Goal: Task Accomplishment & Management: Manage account settings

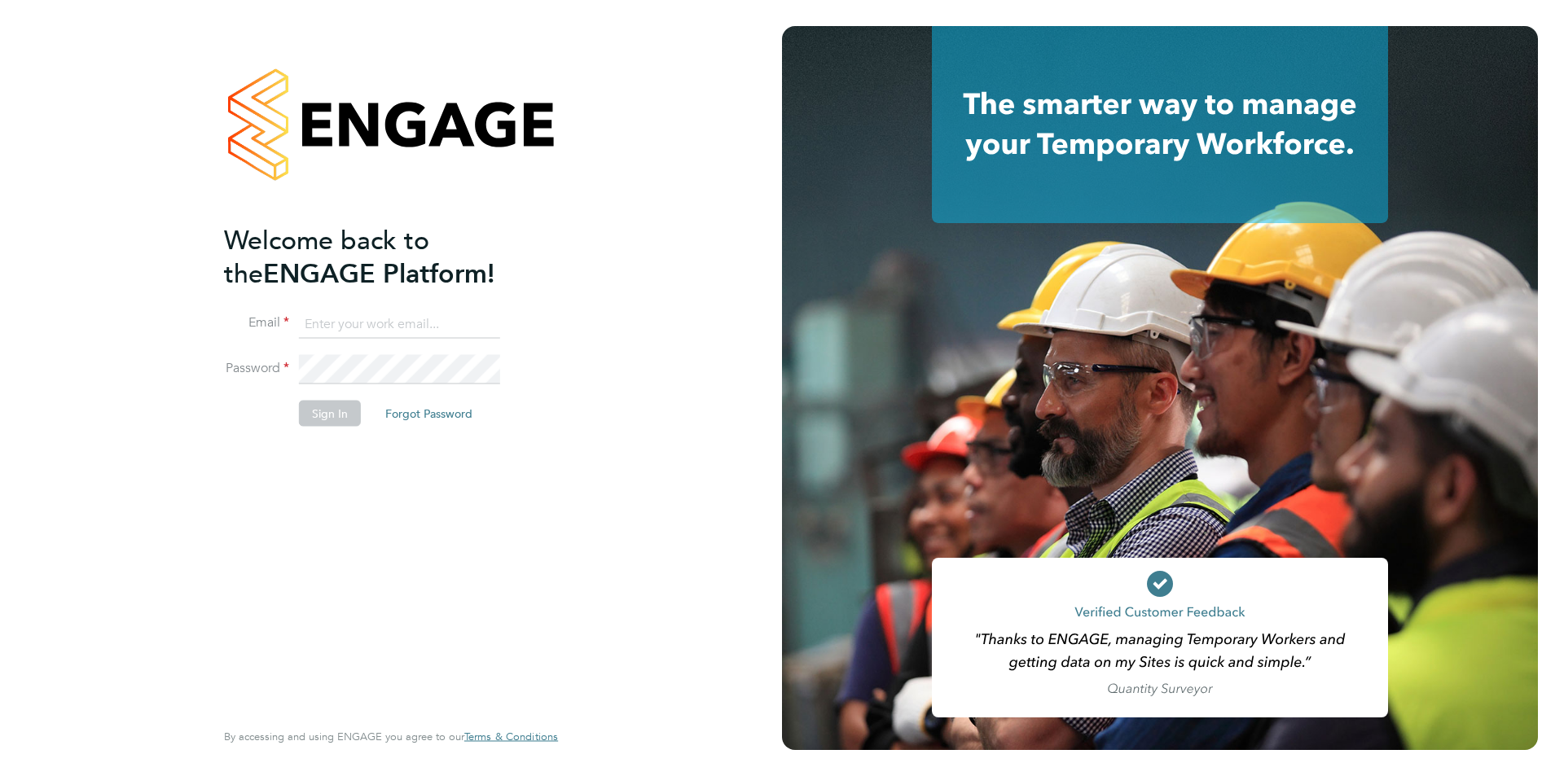
type input "[EMAIL_ADDRESS][PERSON_NAME][DOMAIN_NAME]"
click at [316, 407] on button "Sign In" at bounding box center [330, 413] width 62 height 26
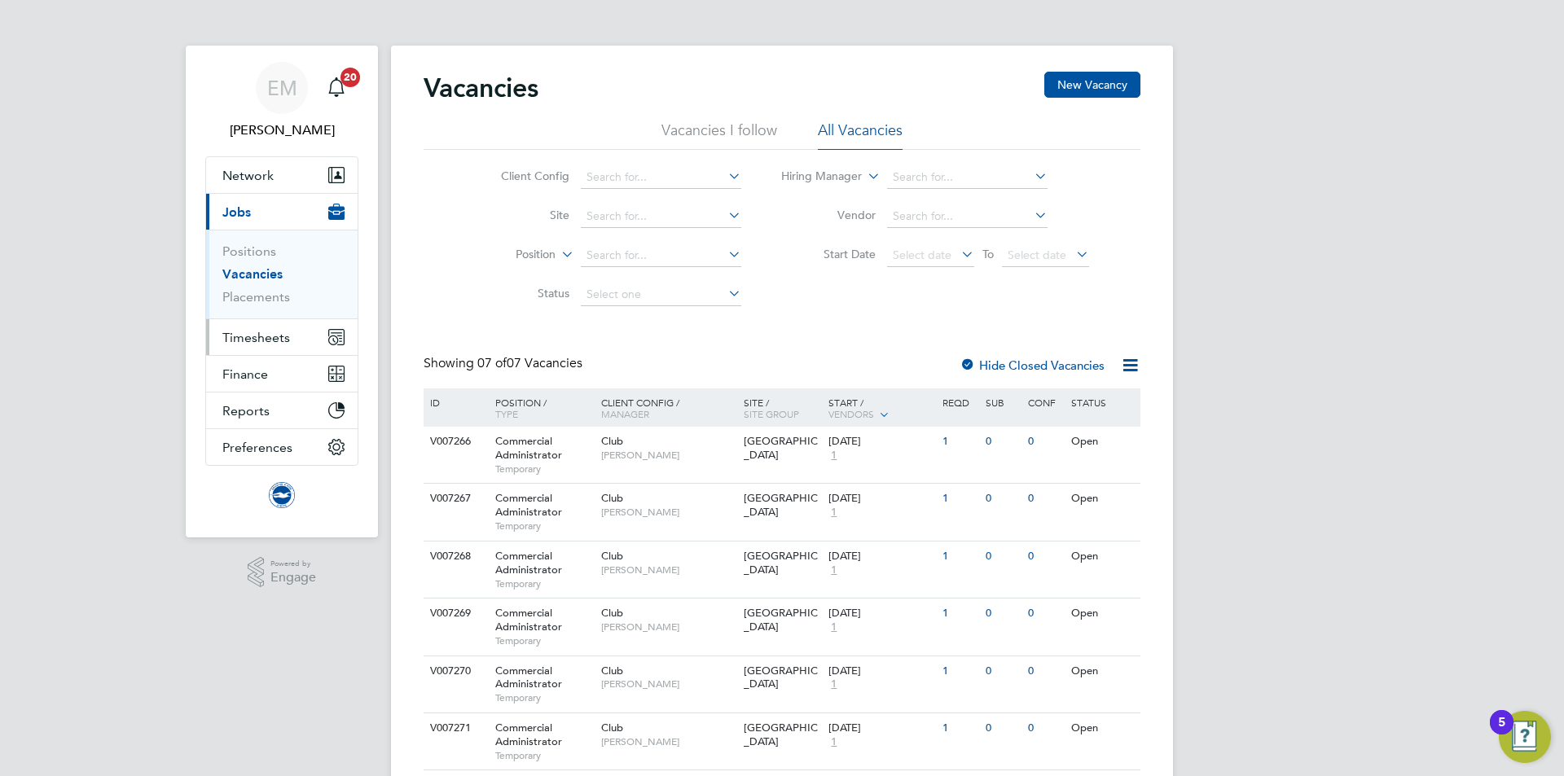
click at [254, 338] on span "Timesheets" at bounding box center [256, 337] width 68 height 15
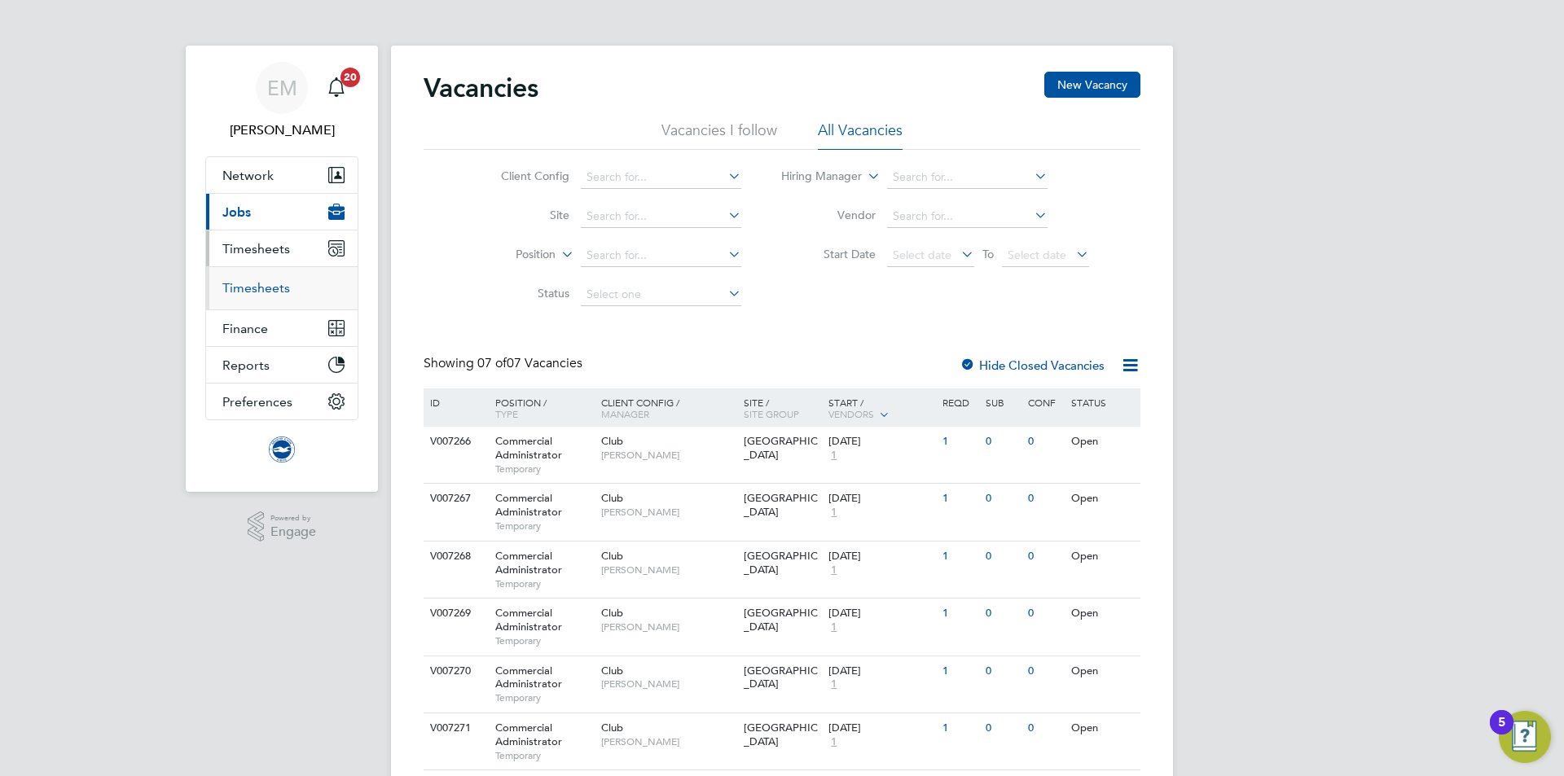
click at [263, 283] on link "Timesheets" at bounding box center [256, 287] width 68 height 15
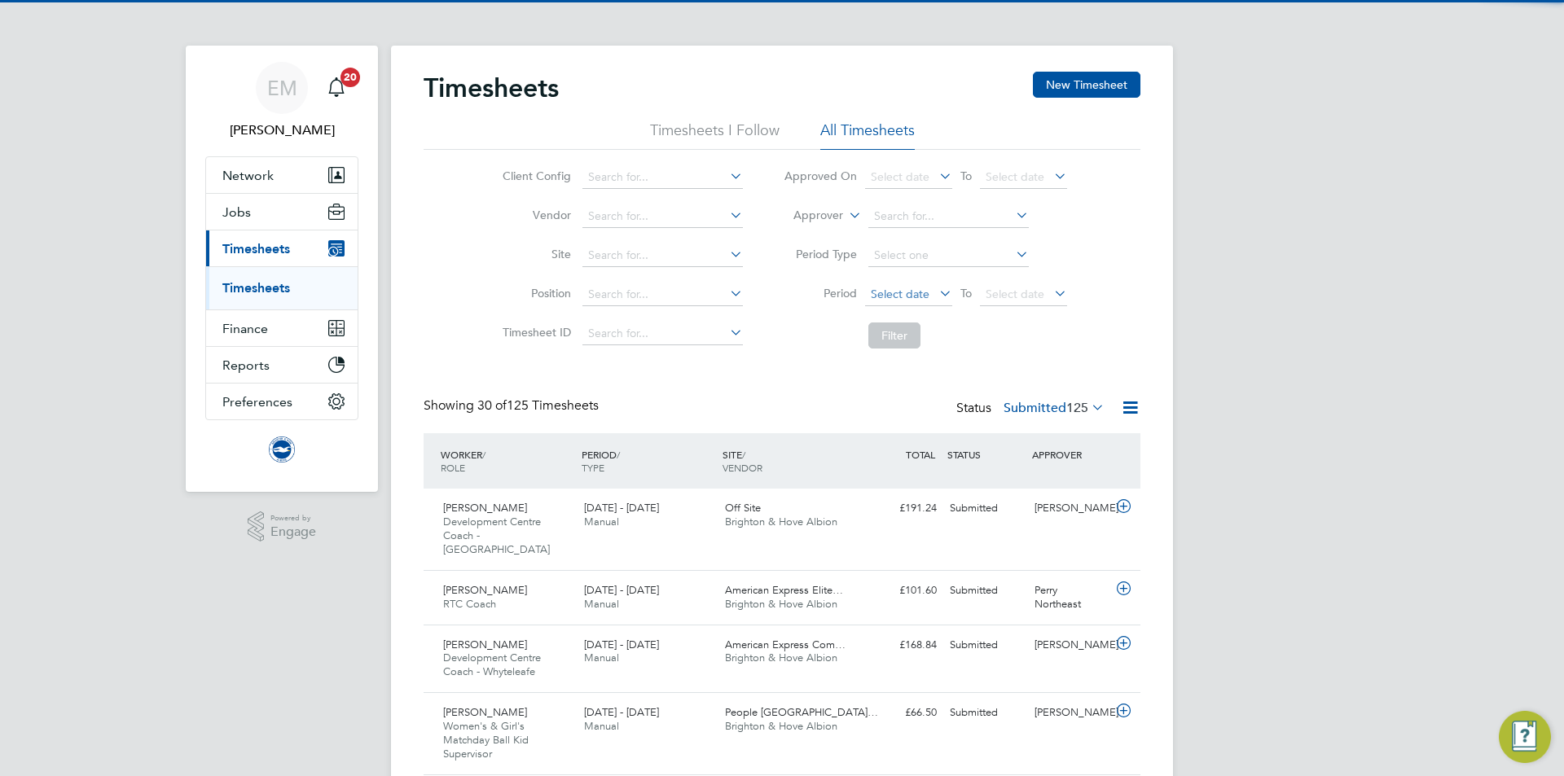
click at [909, 293] on span "Select date" at bounding box center [900, 294] width 59 height 15
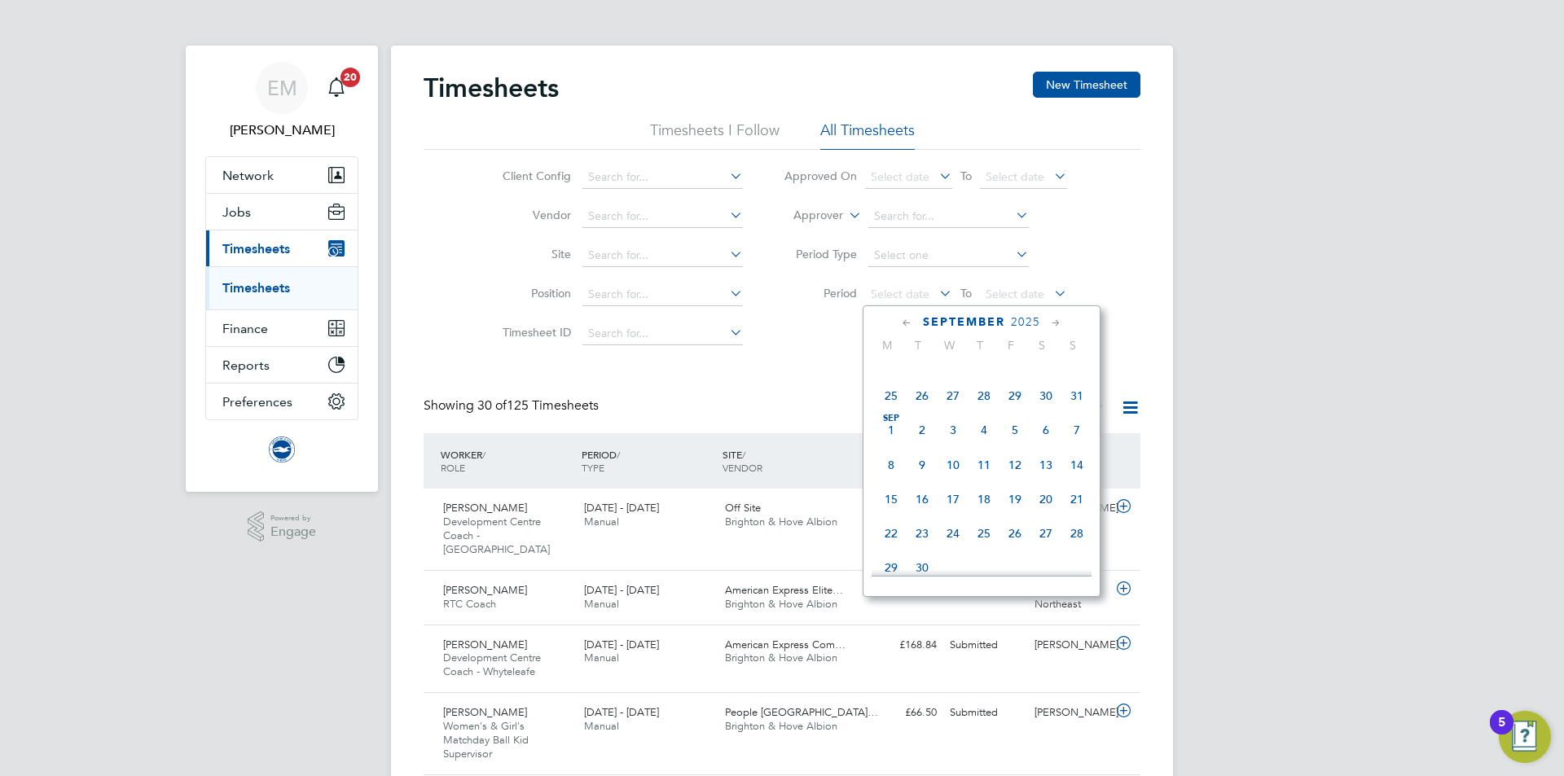
click at [891, 442] on span "Sep 1" at bounding box center [890, 430] width 31 height 31
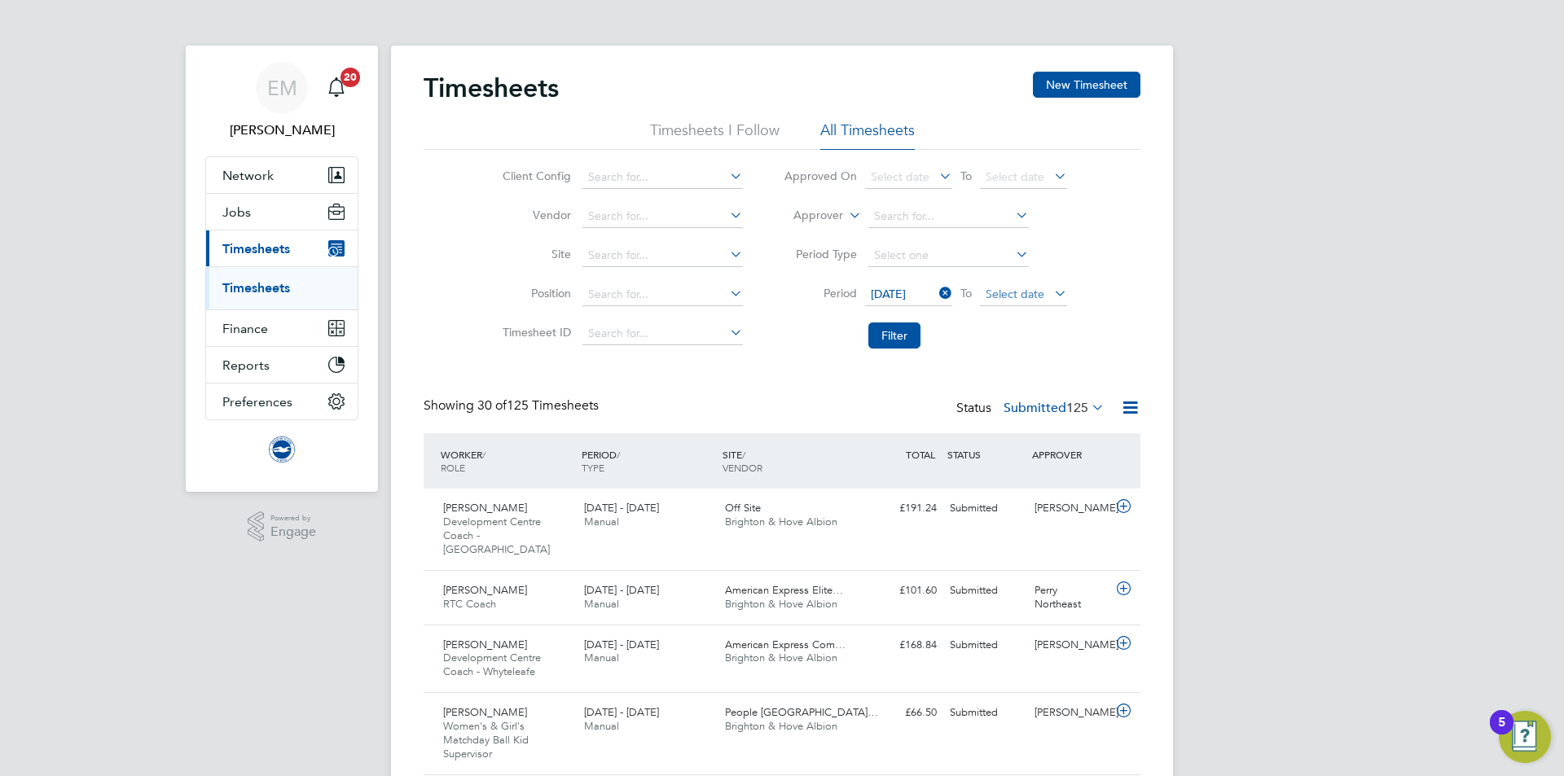
click at [1016, 292] on span "Select date" at bounding box center [1014, 294] width 59 height 15
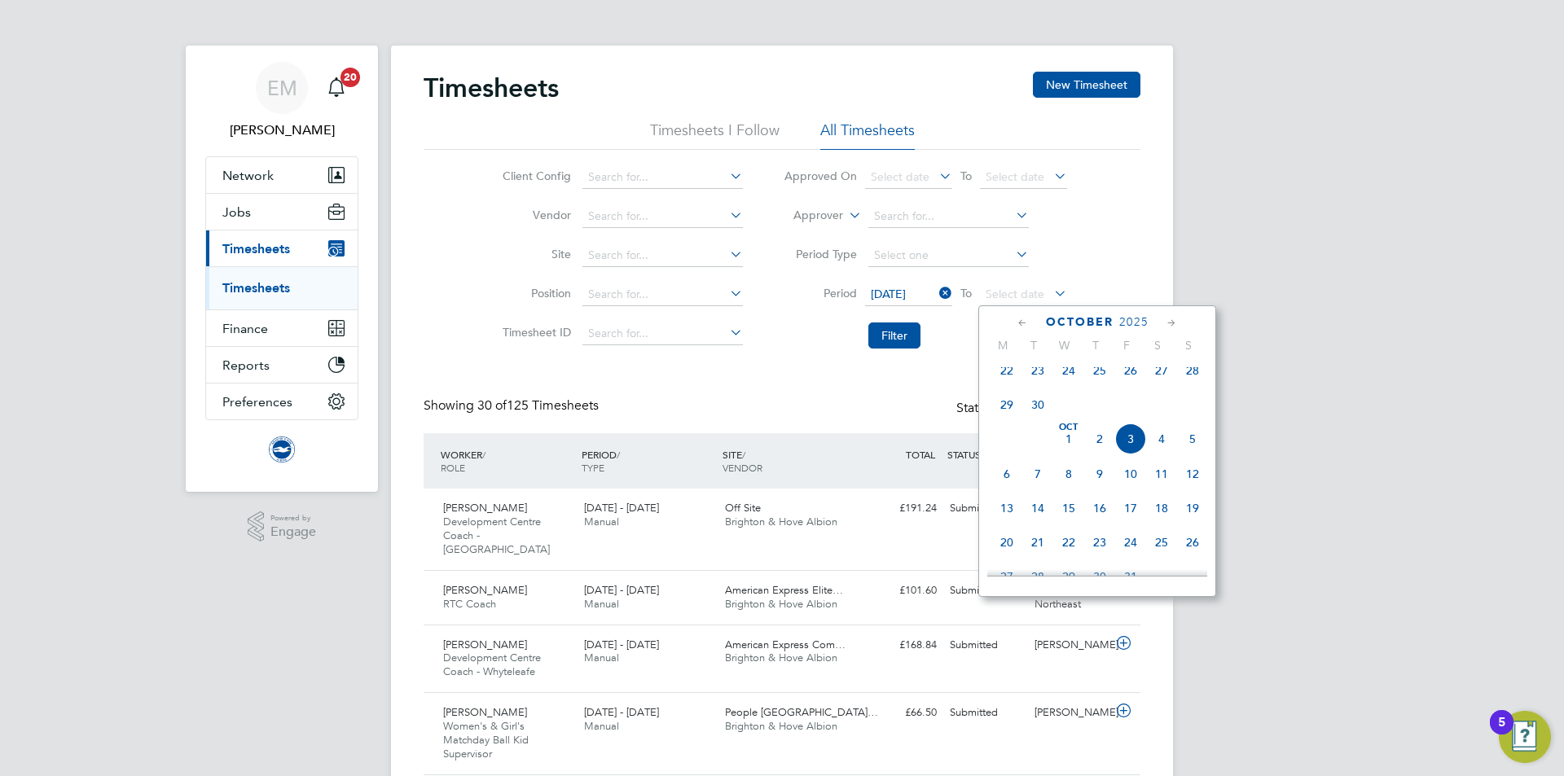
click at [1031, 420] on span "30" at bounding box center [1037, 404] width 31 height 31
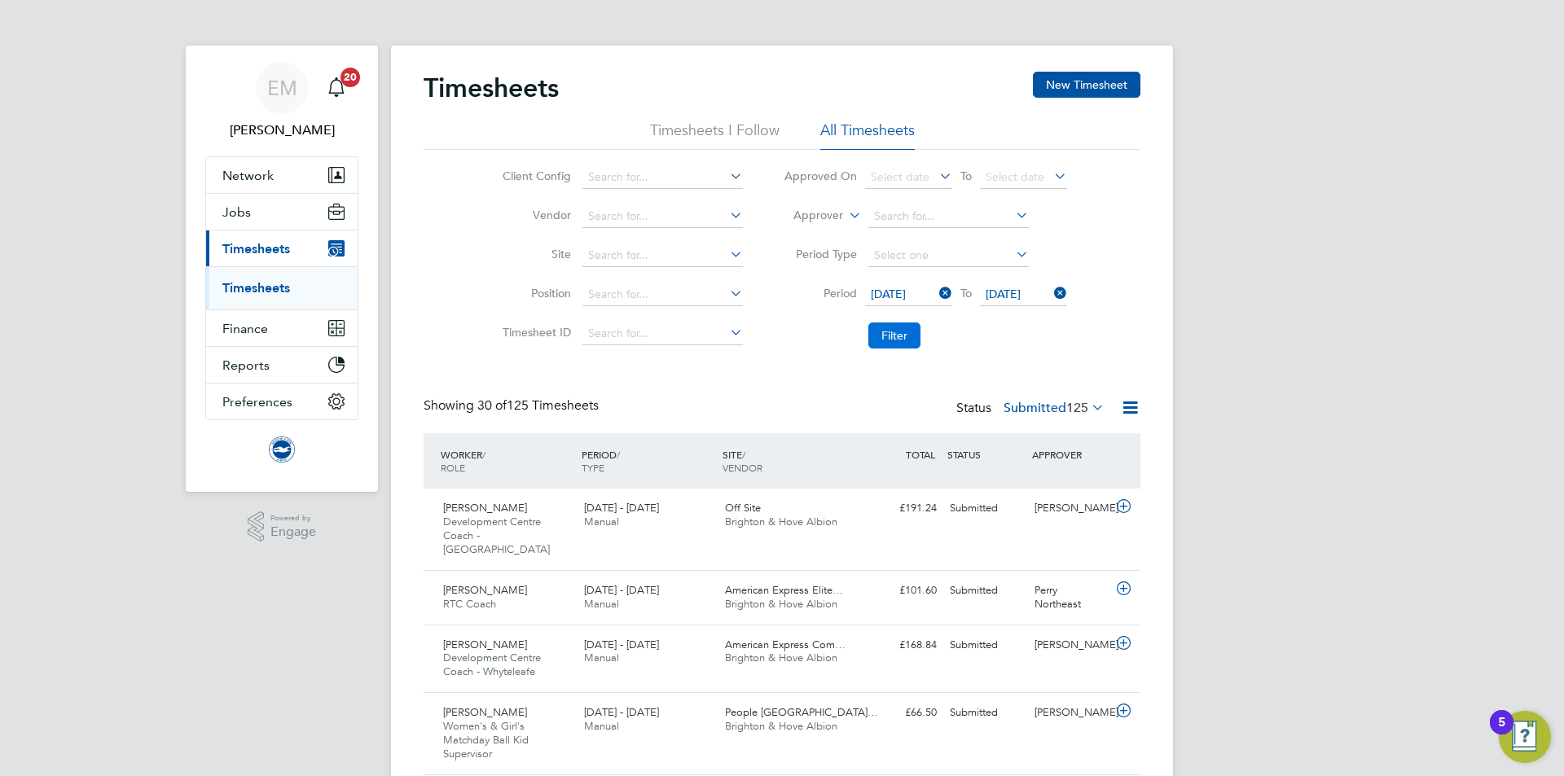
click at [893, 336] on button "Filter" at bounding box center [894, 336] width 52 height 26
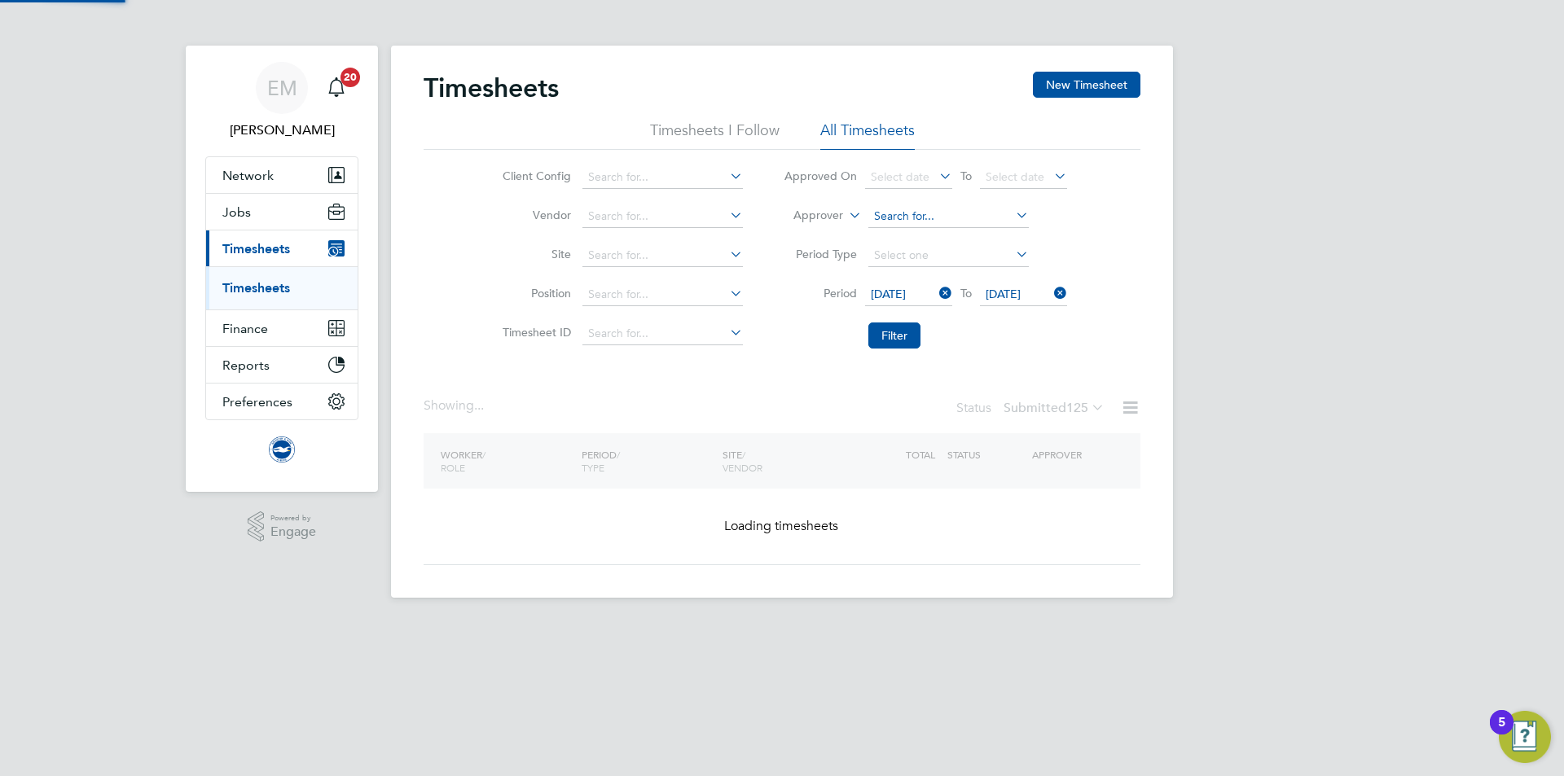
click at [890, 208] on input at bounding box center [948, 216] width 160 height 23
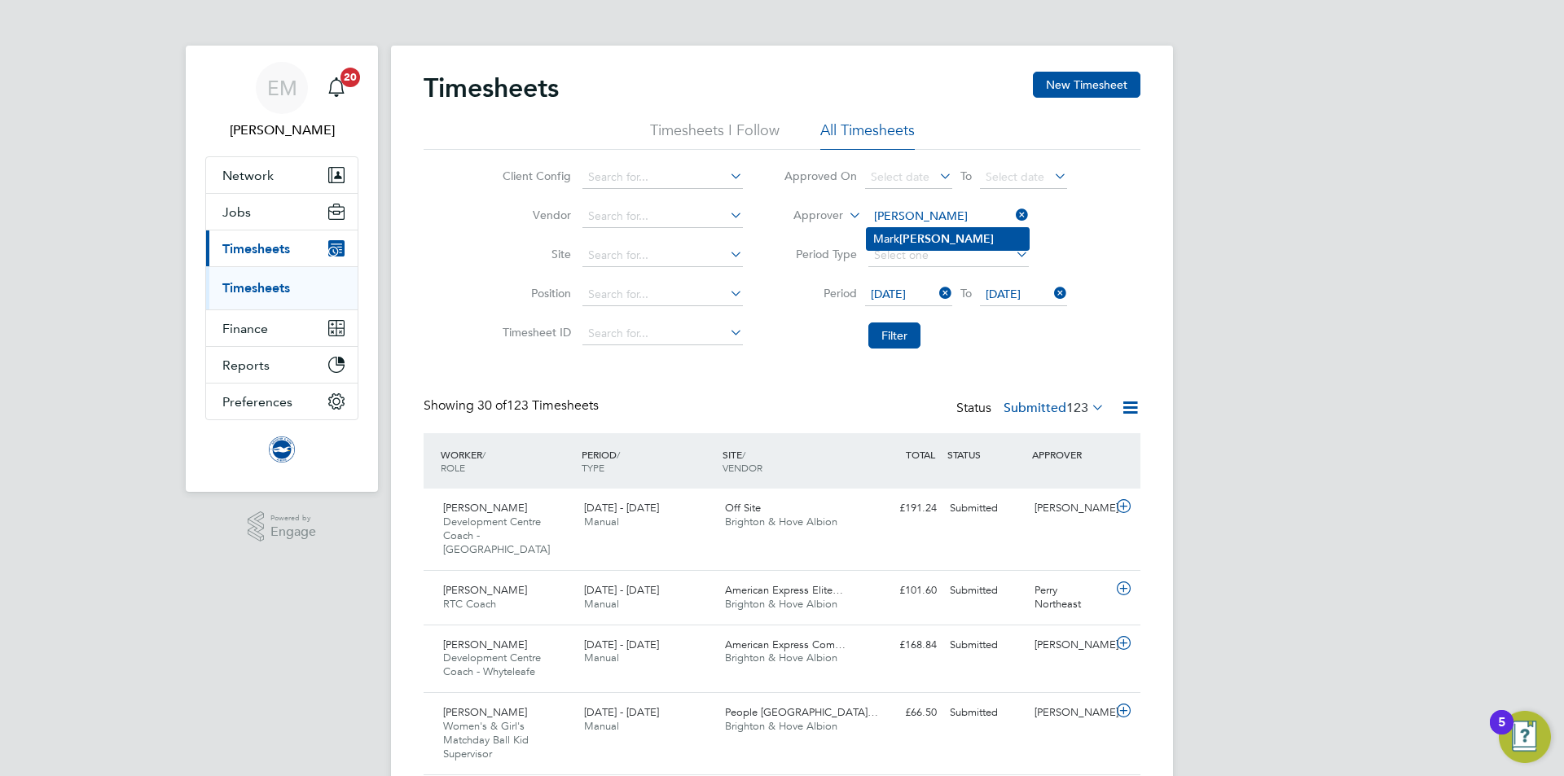
click at [927, 239] on b "Pedrick" at bounding box center [946, 239] width 94 height 14
type input "Mark Pedrick"
click at [883, 336] on button "Filter" at bounding box center [894, 336] width 52 height 26
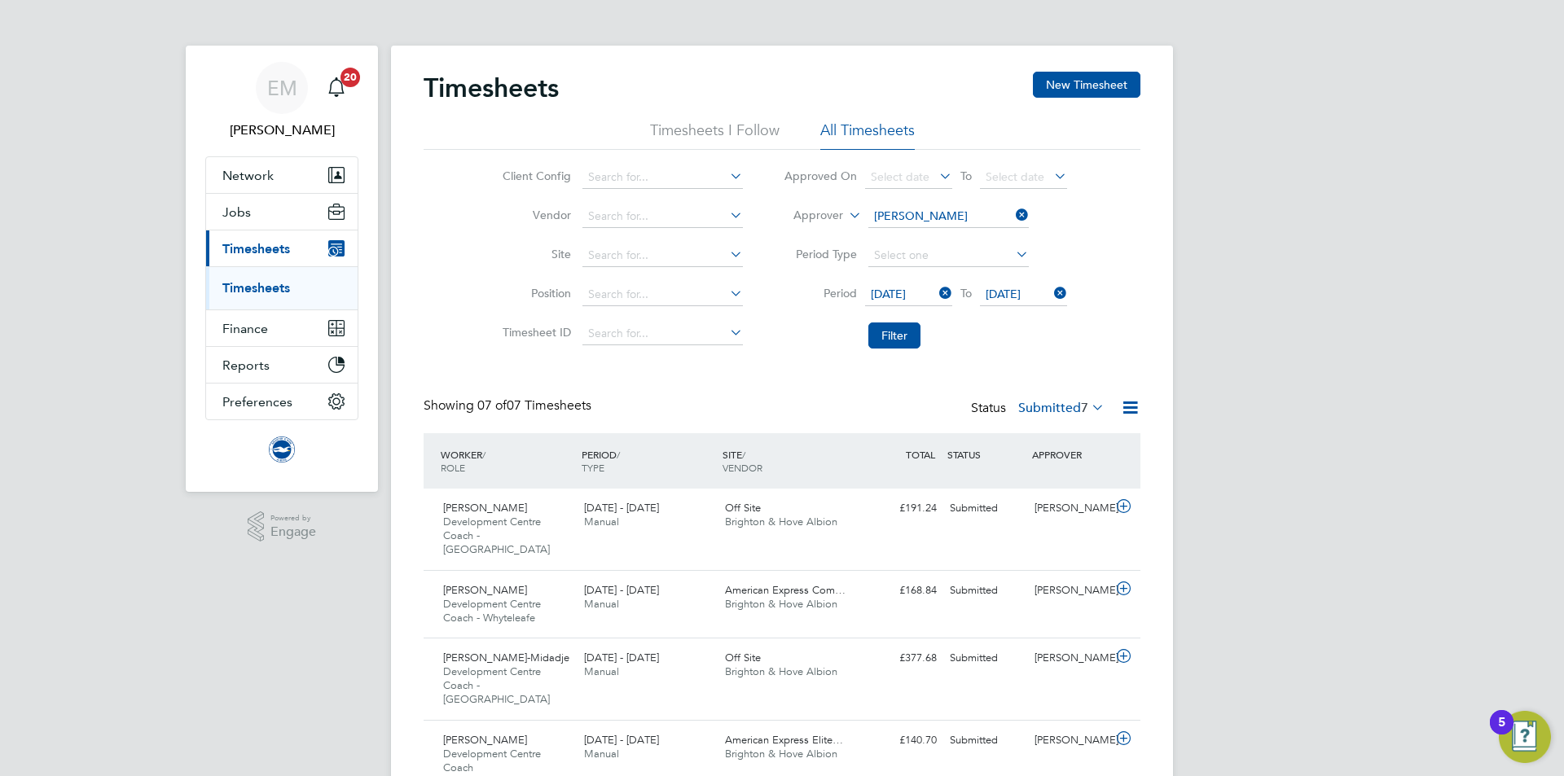
click at [1060, 414] on label "Submitted 7" at bounding box center [1061, 408] width 86 height 16
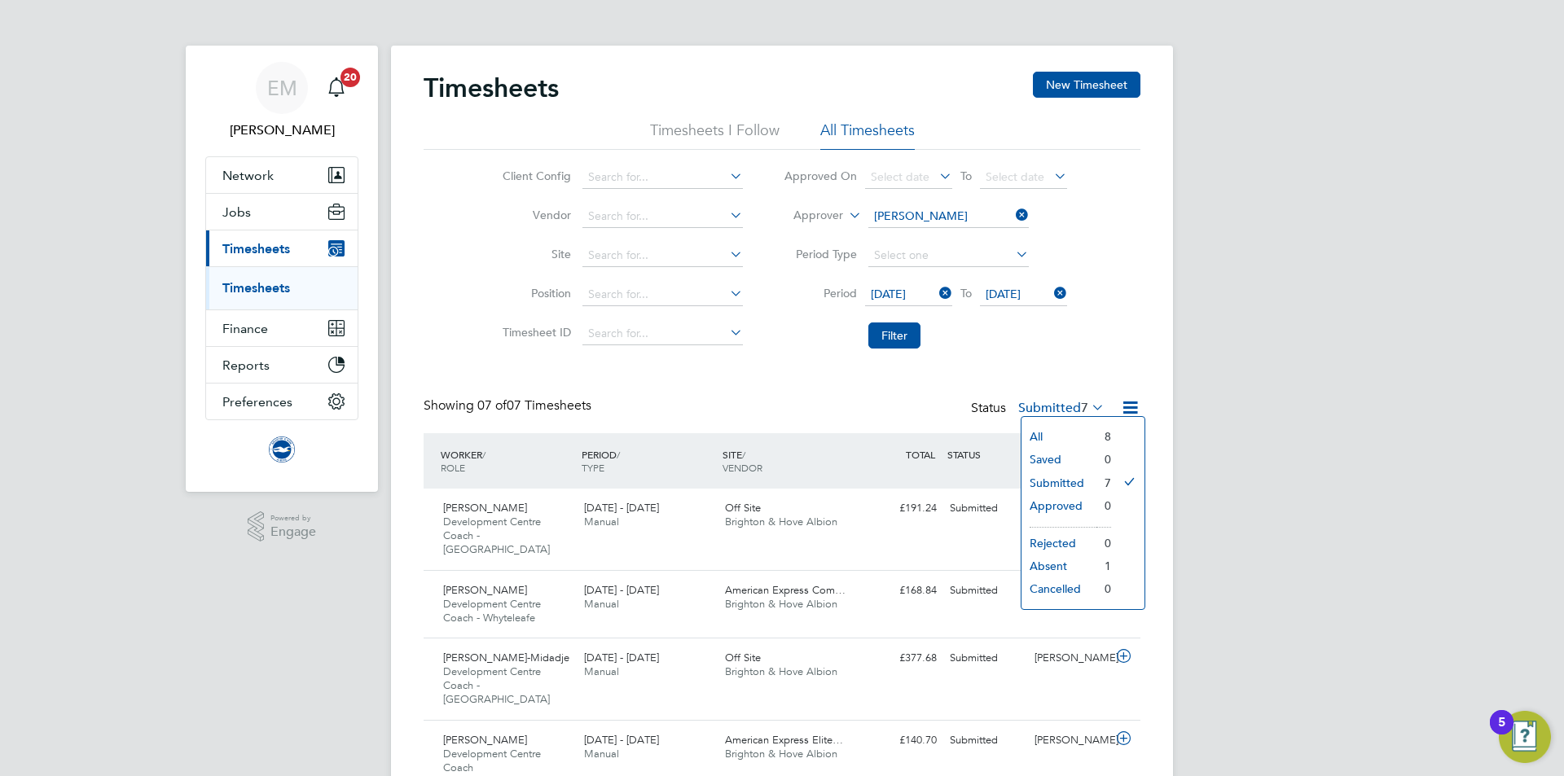
click at [1064, 353] on li "Filter" at bounding box center [925, 335] width 324 height 42
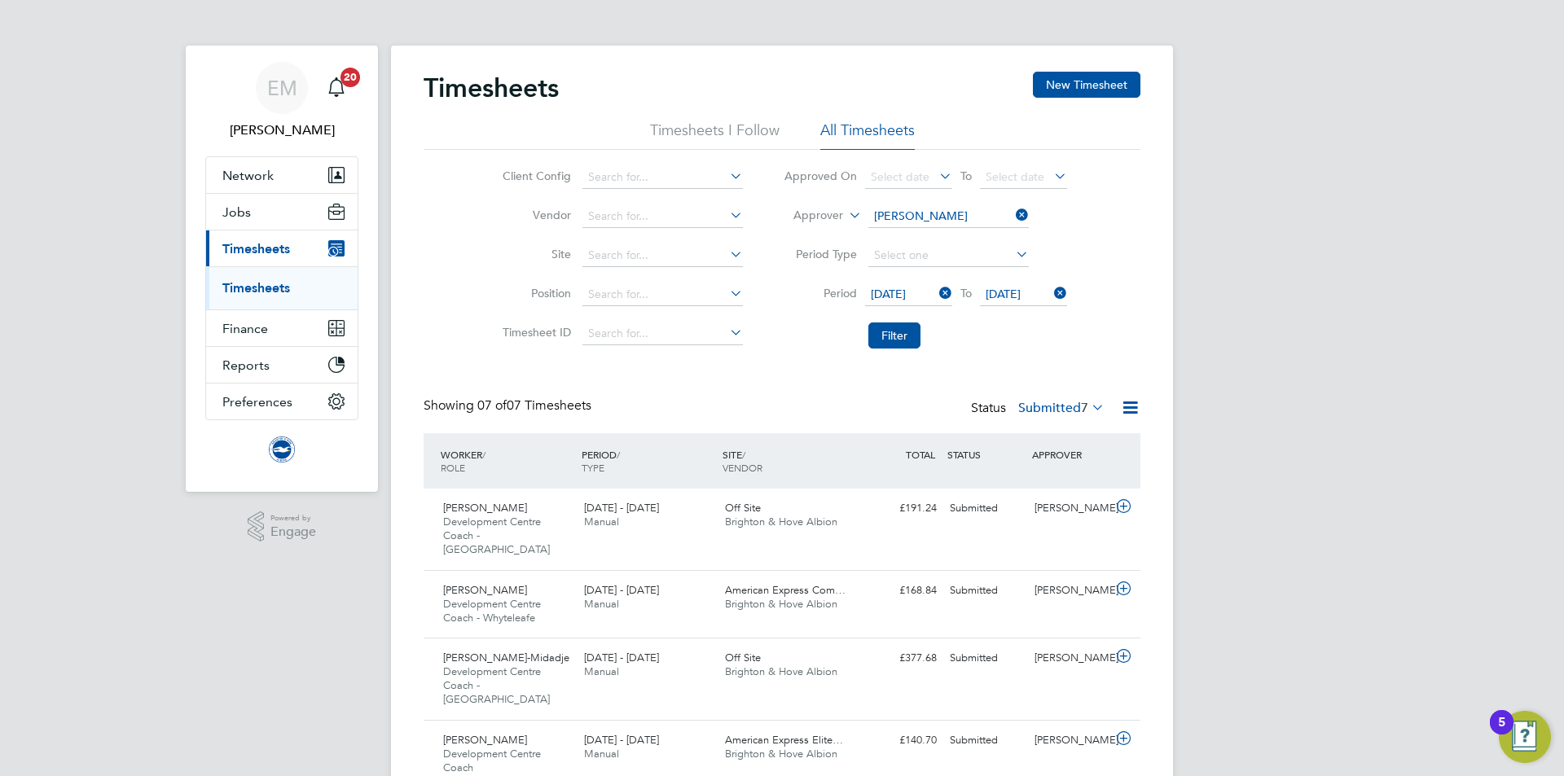
click at [898, 200] on li "Approver Mark Pedrick" at bounding box center [925, 216] width 324 height 39
click at [900, 206] on input at bounding box center [948, 216] width 160 height 23
click at [932, 225] on input "calvin" at bounding box center [948, 216] width 160 height 23
click at [884, 232] on b "Calvin" at bounding box center [920, 239] width 94 height 14
type input "Calvin Buckland"
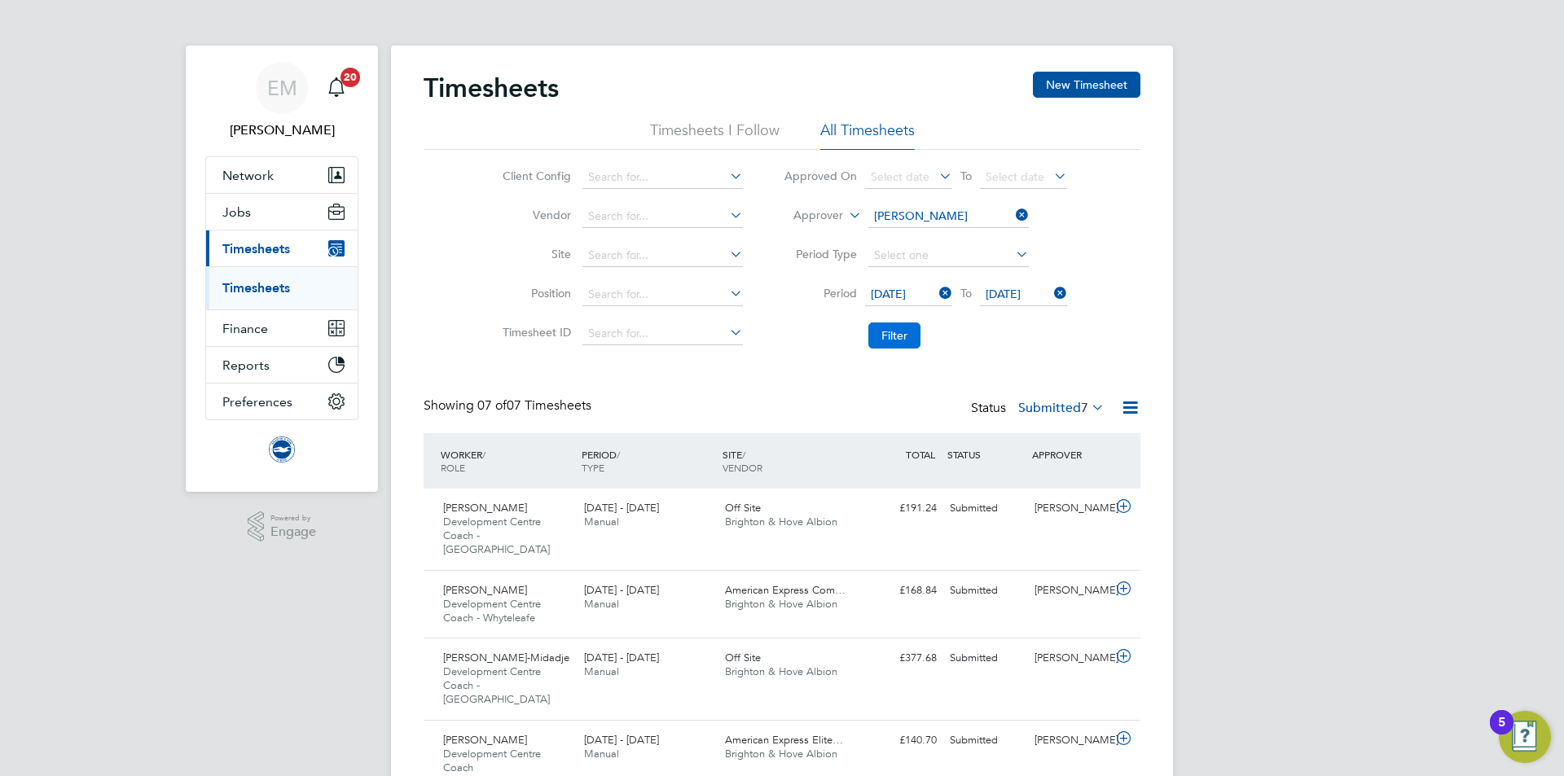
click at [888, 327] on button "Filter" at bounding box center [894, 336] width 52 height 26
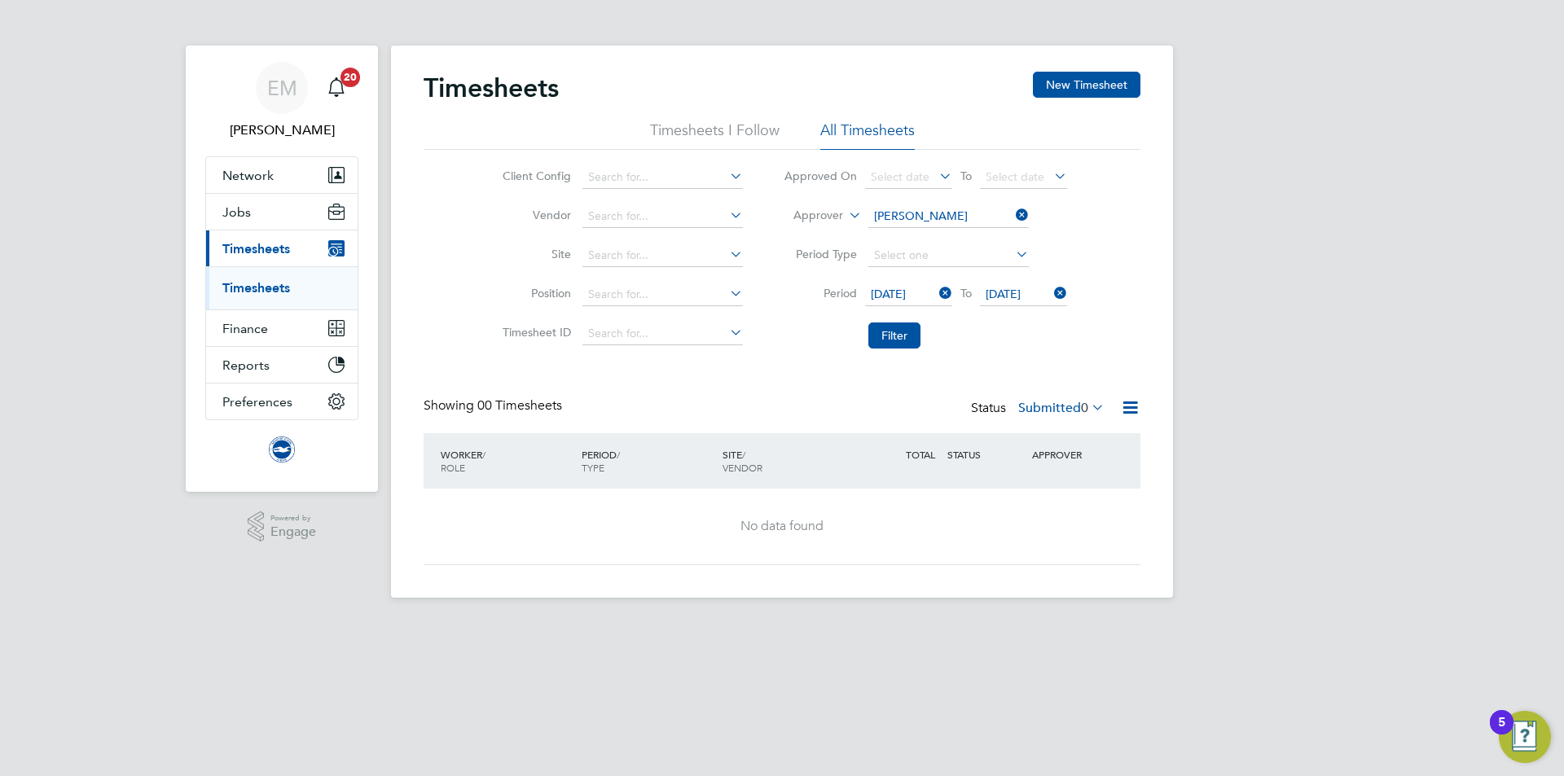
click at [1040, 409] on label "Submitted 0" at bounding box center [1061, 408] width 86 height 16
click at [1043, 346] on li "Filter" at bounding box center [925, 335] width 324 height 42
click at [981, 219] on input at bounding box center [948, 216] width 160 height 23
click at [986, 248] on li "Mark Pedrick" at bounding box center [948, 239] width 162 height 22
type input "Mark Pedrick"
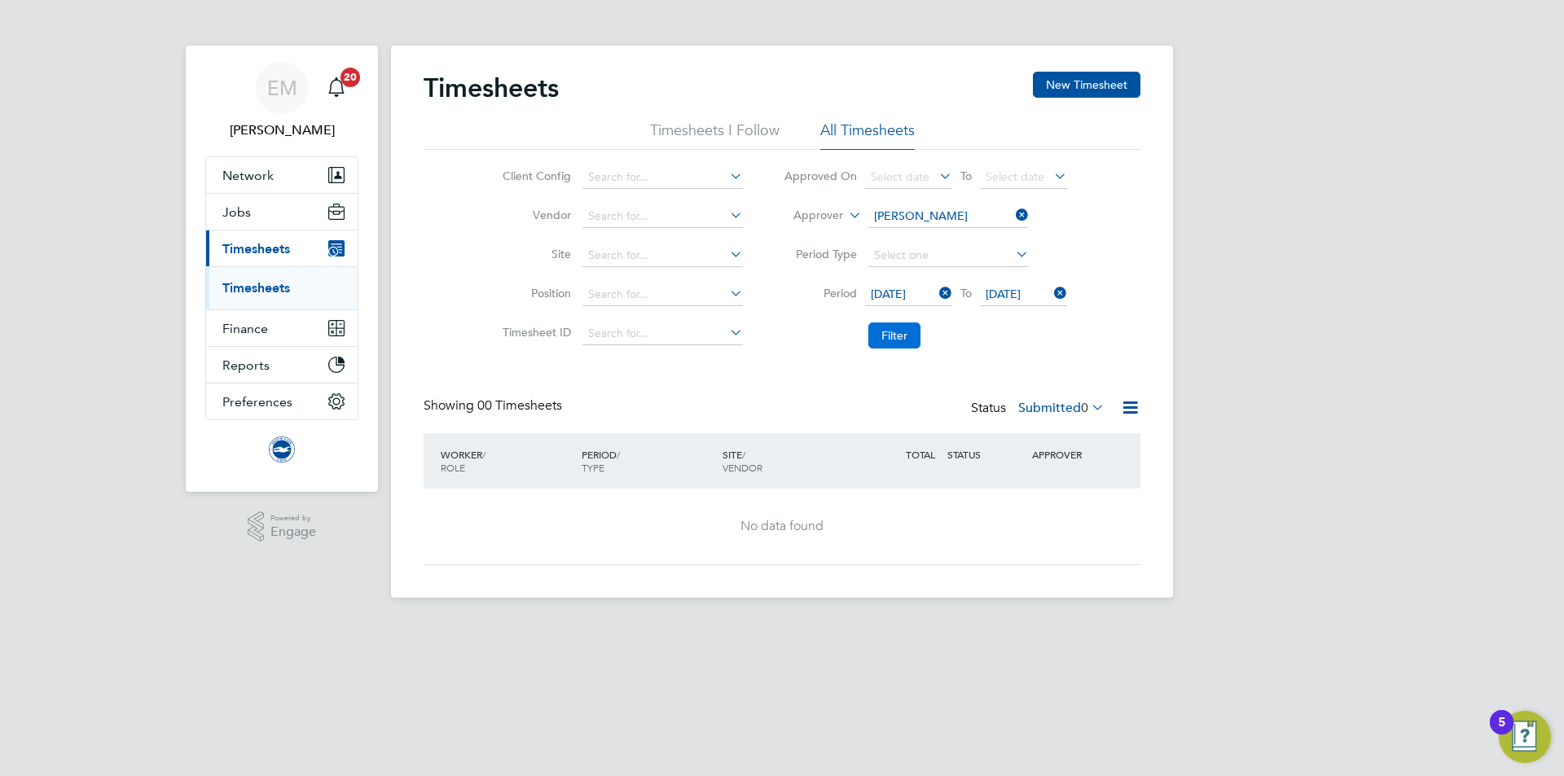
click at [880, 345] on button "Filter" at bounding box center [894, 336] width 52 height 26
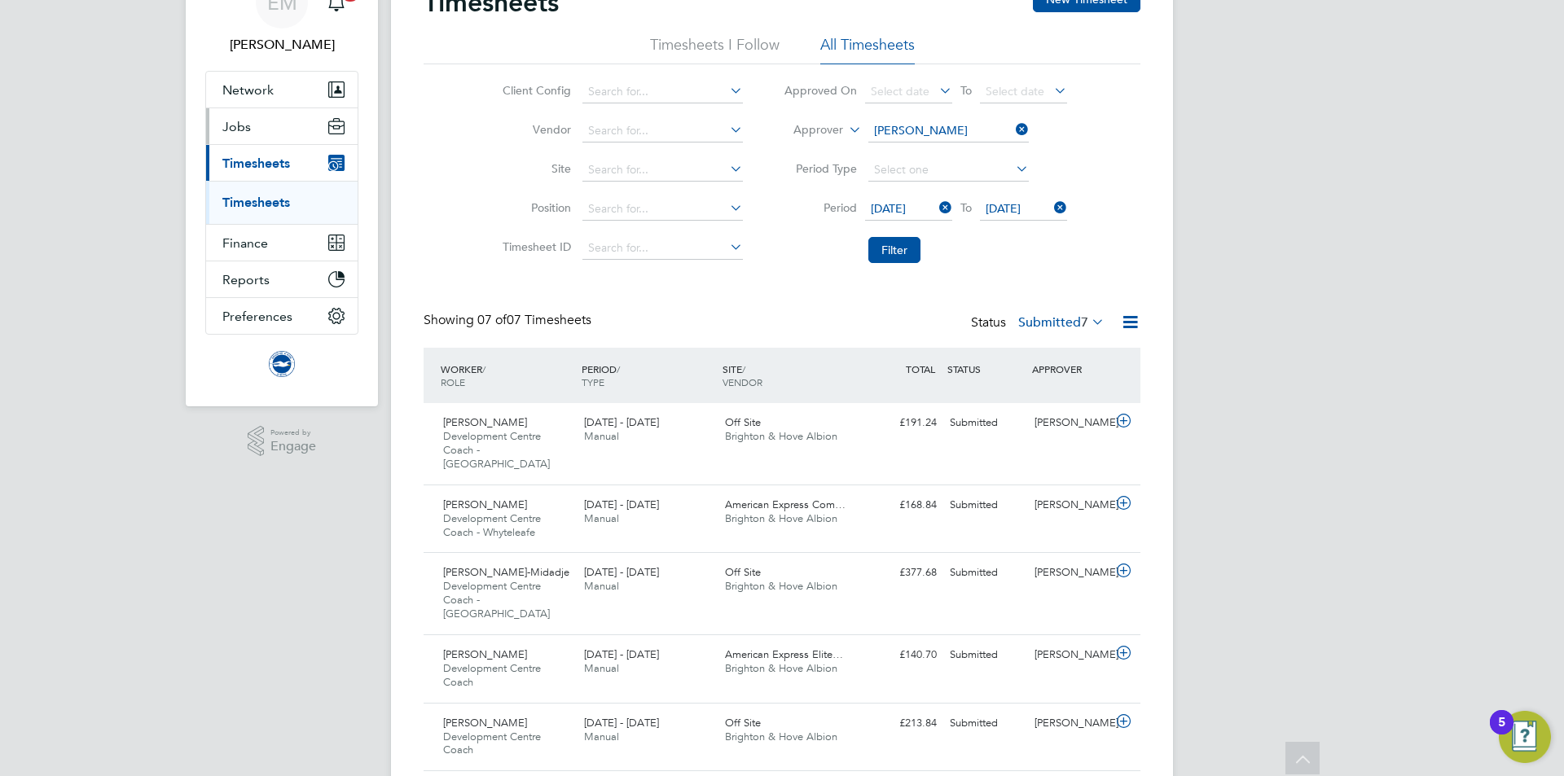
click at [246, 123] on span "Jobs" at bounding box center [236, 126] width 29 height 15
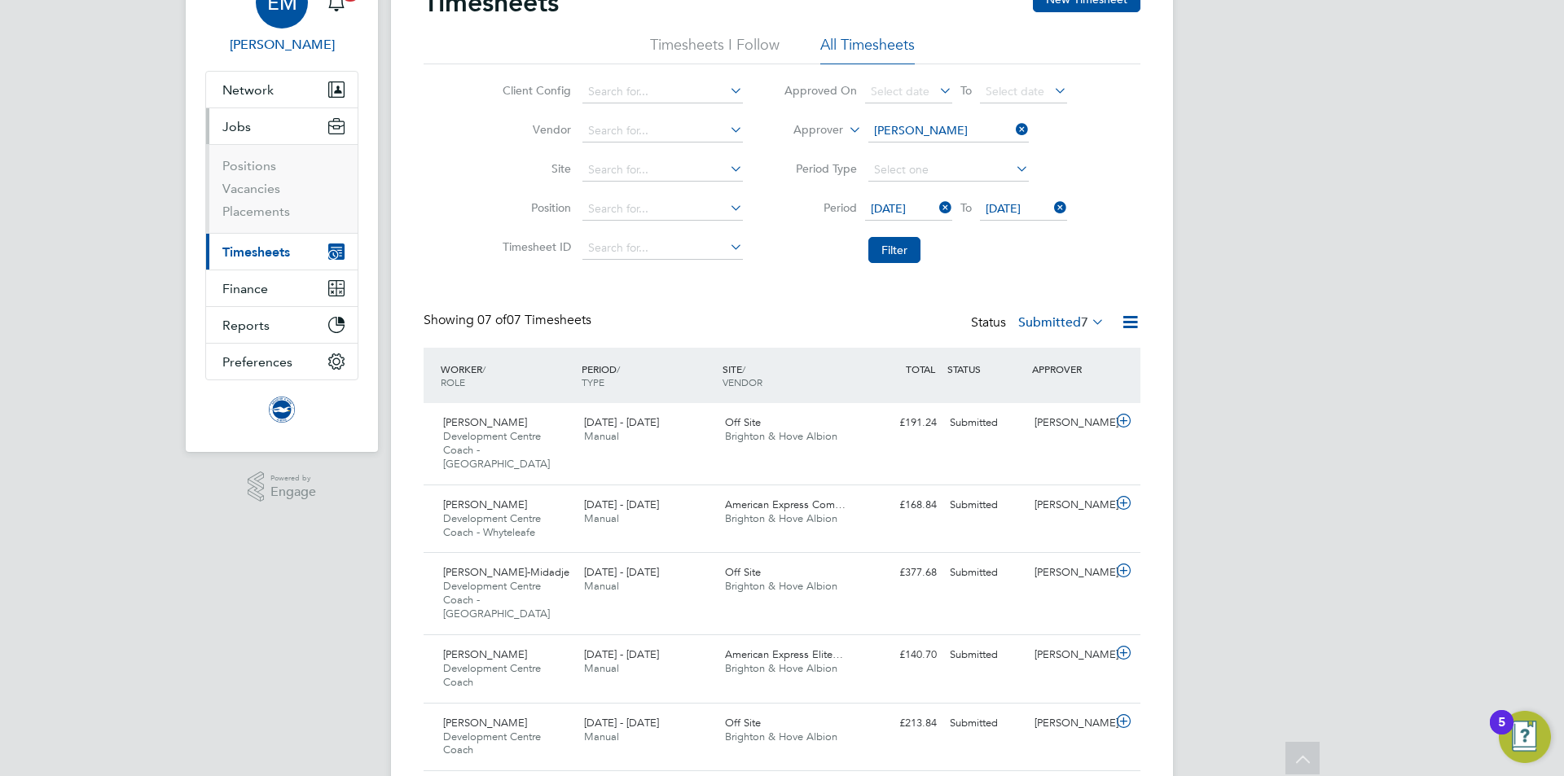
click at [283, 47] on span "Edyta Marchant" at bounding box center [281, 45] width 153 height 20
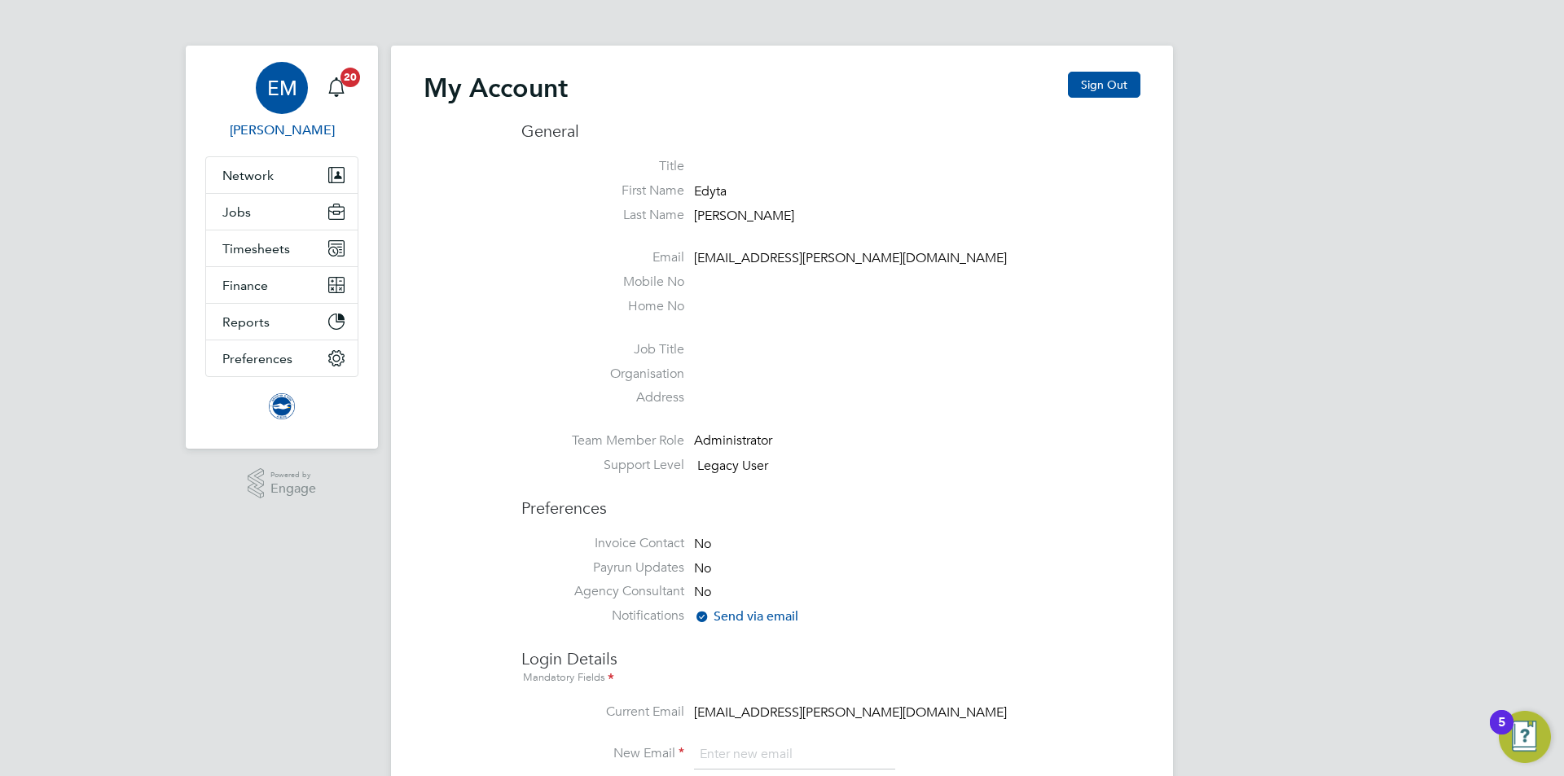
click at [1145, 79] on div "My Account Sign Out General Title First Name Edyta Last Name Marchant Email edy…" at bounding box center [782, 720] width 782 height 1348
click at [1106, 82] on button "Sign Out" at bounding box center [1104, 85] width 72 height 26
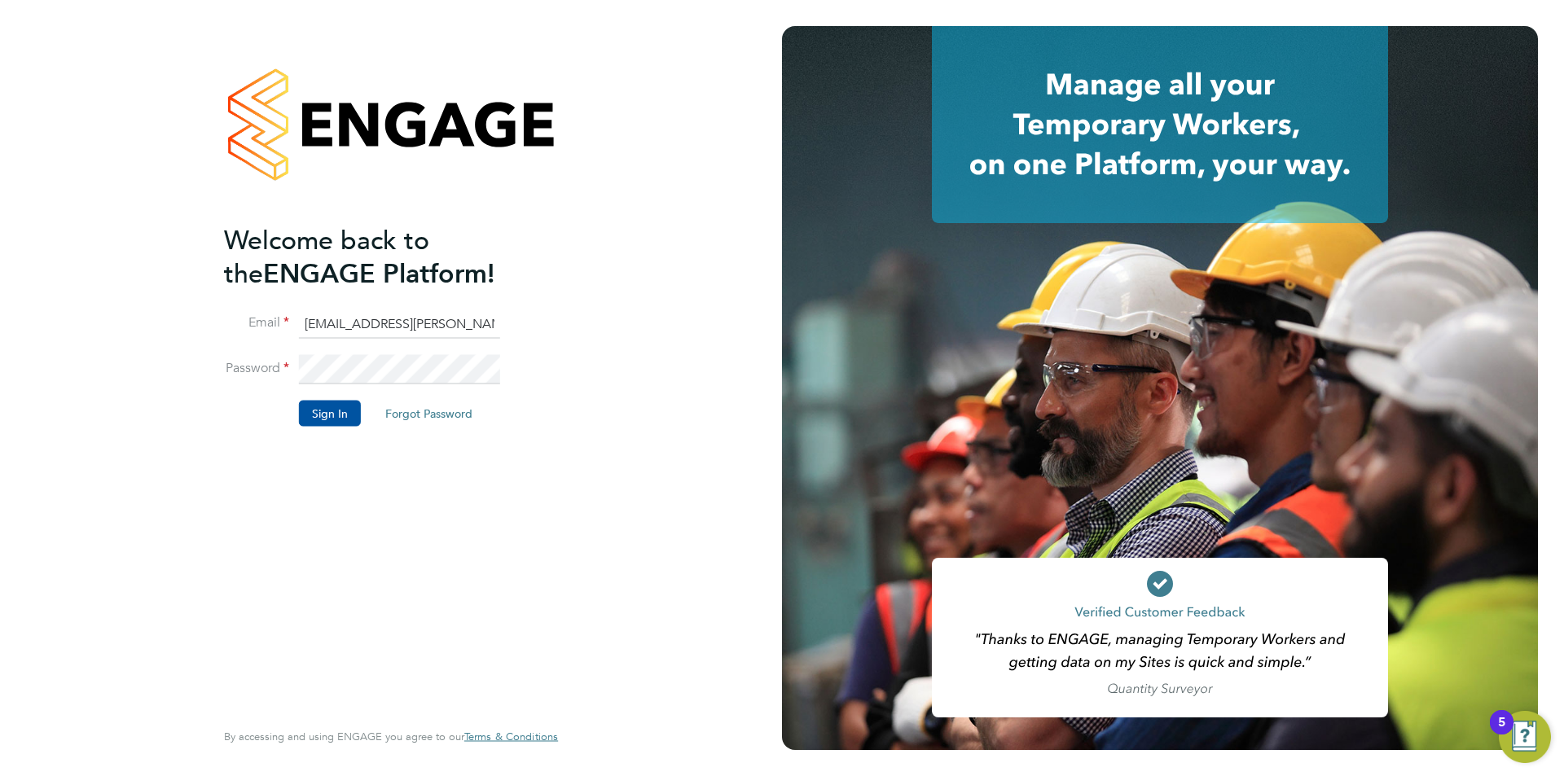
click at [410, 317] on input "[EMAIL_ADDRESS][PERSON_NAME][DOMAIN_NAME]" at bounding box center [399, 323] width 201 height 29
type input "edyta.marchant@bhafc.co.uk"
click at [299, 412] on button "Sign In" at bounding box center [330, 413] width 62 height 26
